Goal: Find specific page/section: Find specific page/section

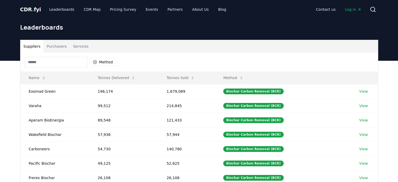
click at [10, 97] on div "Suppliers Purchasers Services Method Name Tonnes Delivered Tonnes Sold Method E…" at bounding box center [199, 166] width 398 height 210
click at [13, 100] on div "Suppliers Purchasers Services Method Name Tonnes Delivered Tonnes Sold Method E…" at bounding box center [199, 166] width 398 height 210
click at [21, 97] on td "Exomad Green" at bounding box center [54, 91] width 69 height 14
click at [34, 89] on td "Exomad Green" at bounding box center [54, 91] width 69 height 14
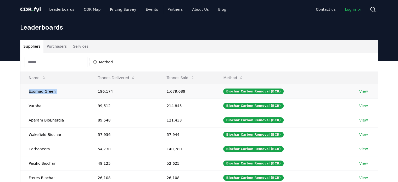
click at [34, 89] on td "Exomad Green" at bounding box center [54, 91] width 69 height 14
click at [12, 97] on div "Suppliers Purchasers Services Method Name Tonnes Delivered Tonnes Sold Method E…" at bounding box center [199, 166] width 398 height 210
